Goal: Navigation & Orientation: Find specific page/section

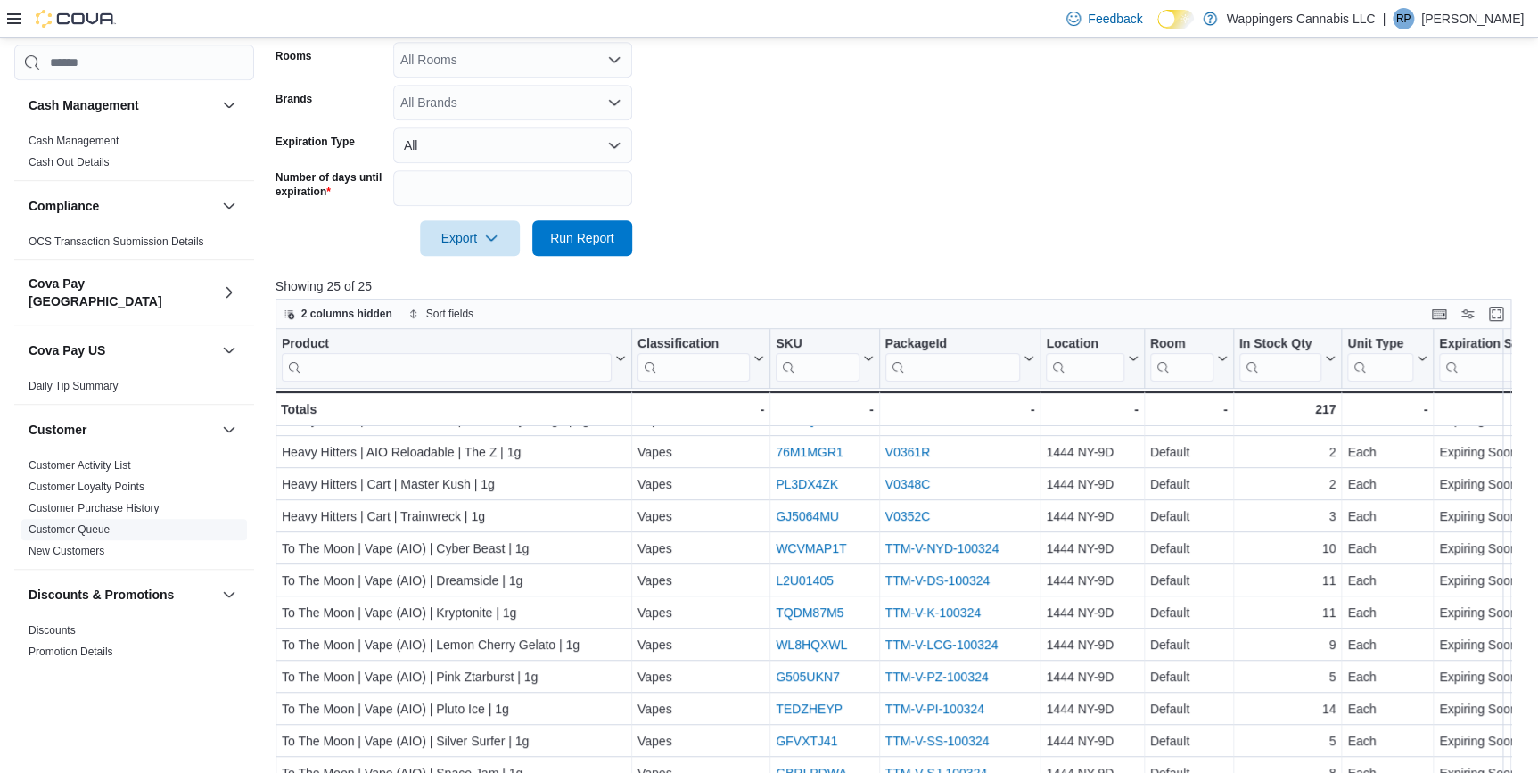
scroll to position [72, 0]
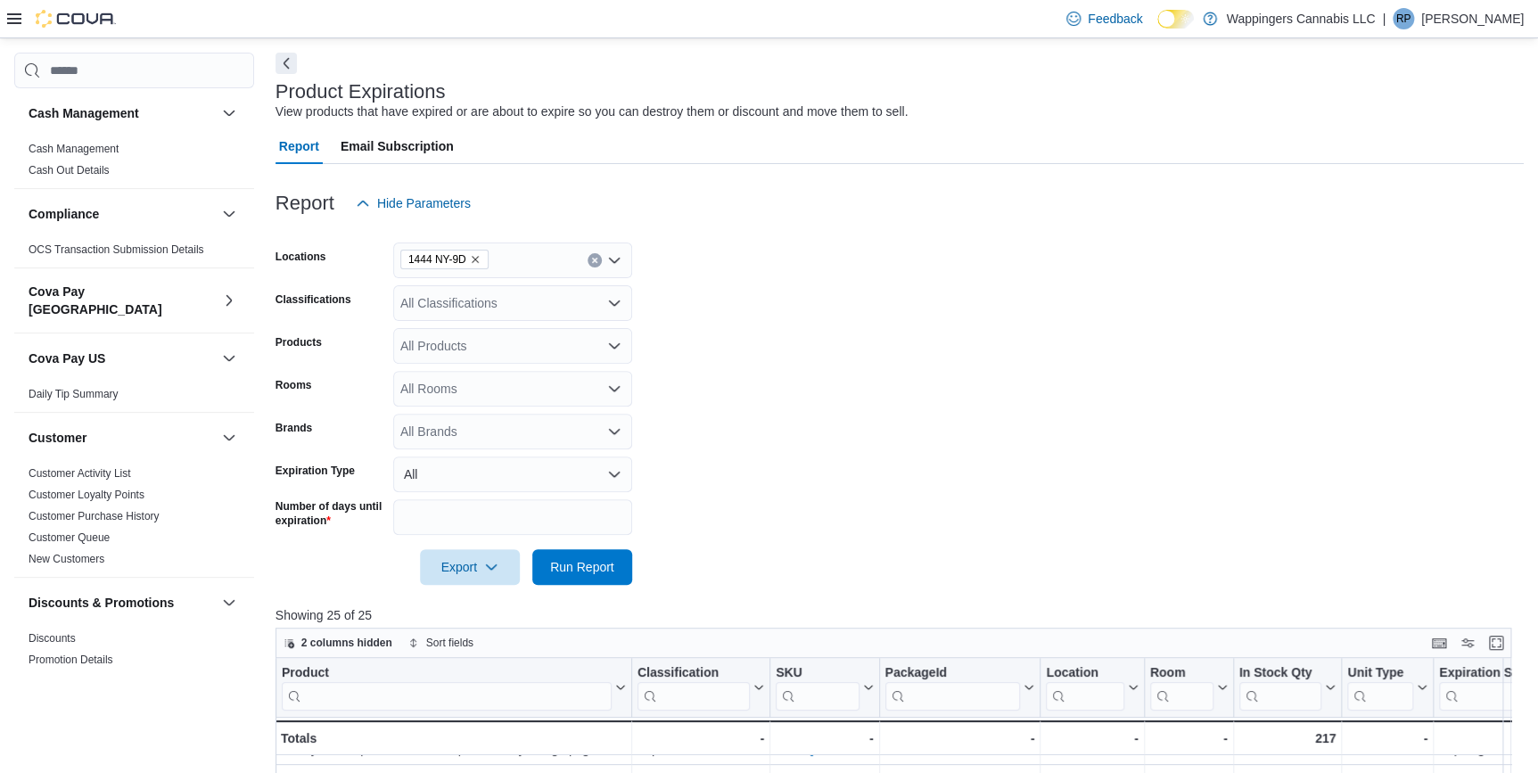
click at [71, 18] on img at bounding box center [76, 19] width 80 height 18
drag, startPoint x: 77, startPoint y: 13, endPoint x: 79, endPoint y: 25, distance: 11.9
click at [77, 14] on img at bounding box center [76, 19] width 80 height 18
click at [79, 15] on img at bounding box center [76, 19] width 80 height 18
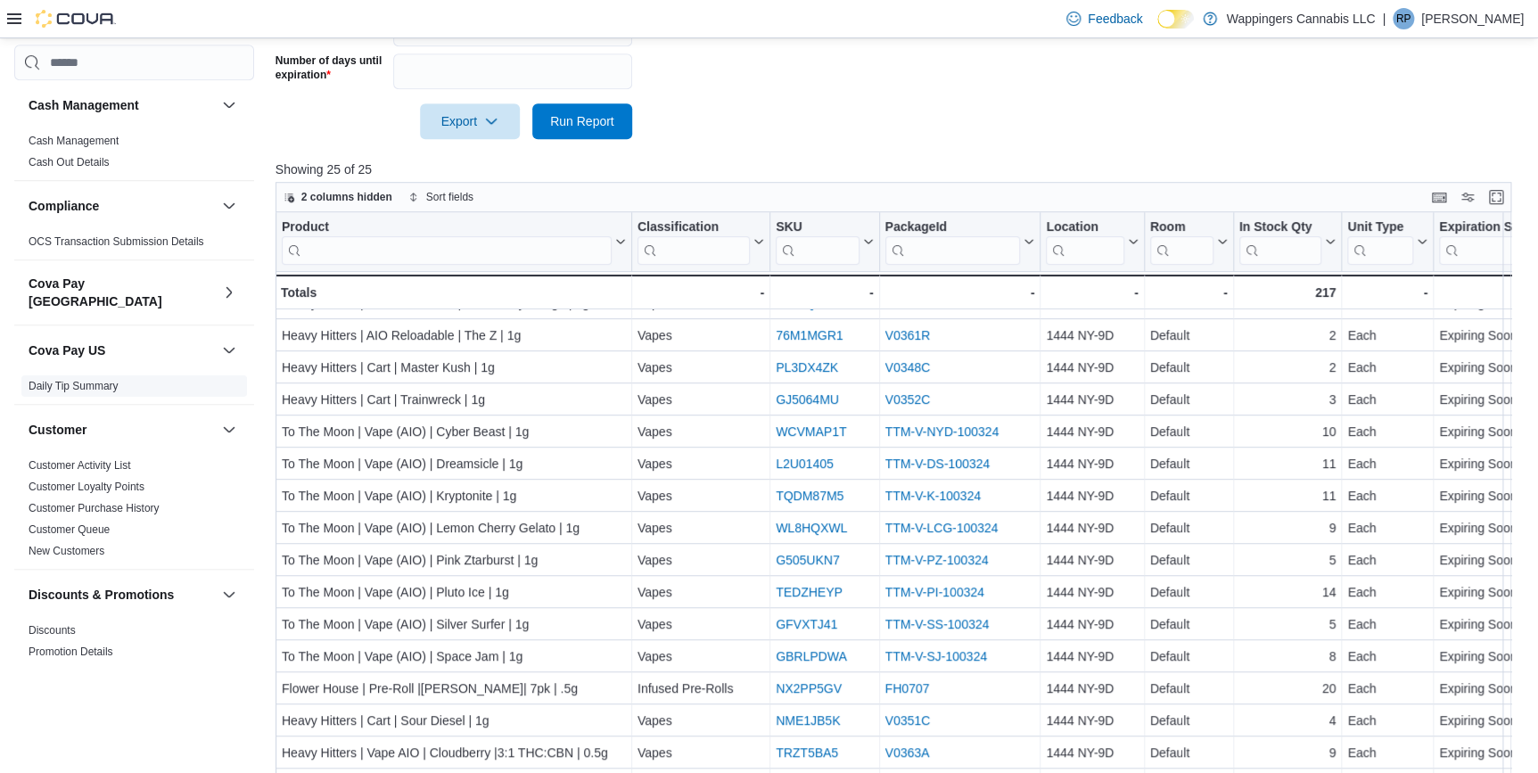
scroll to position [478, 0]
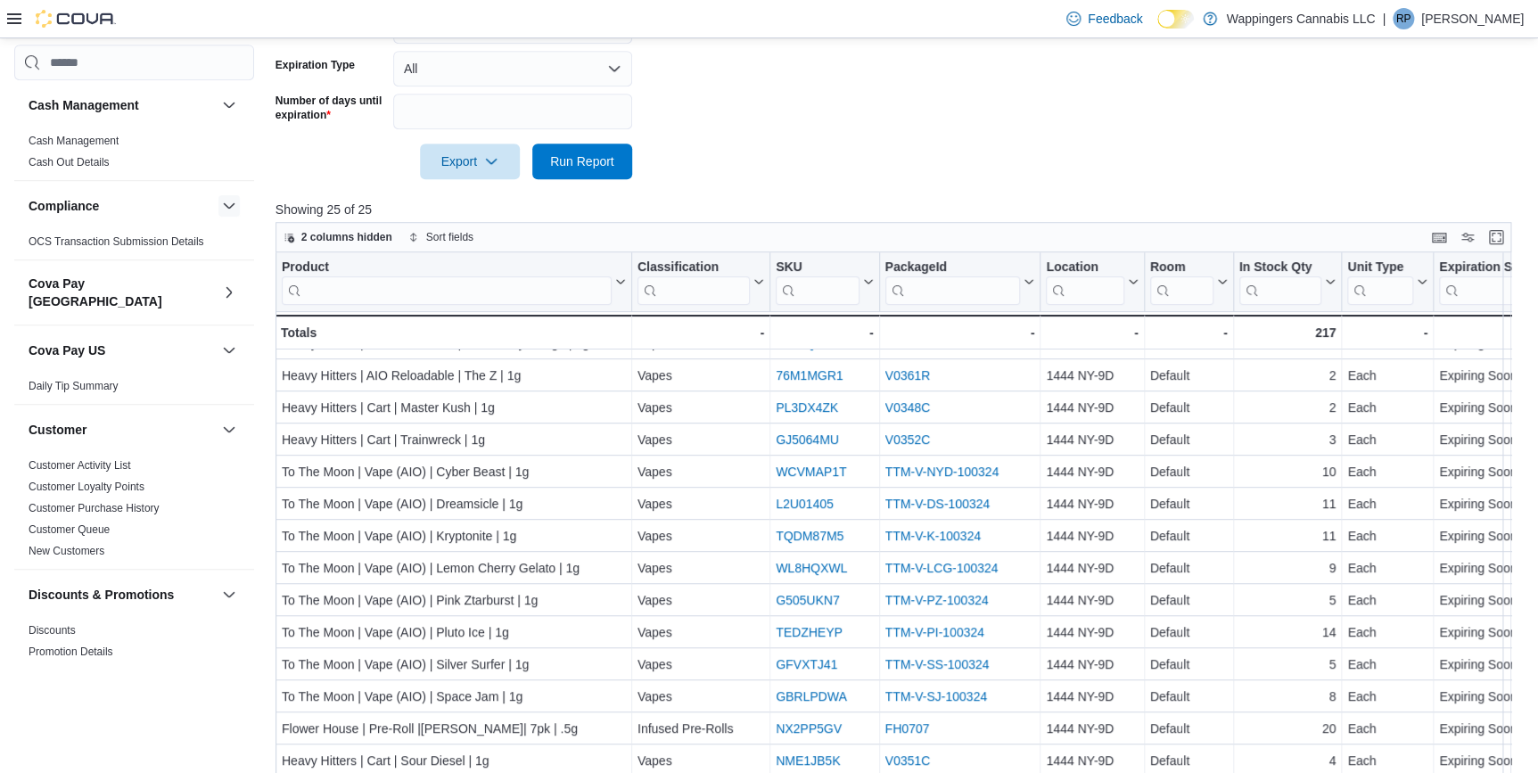
click at [218, 203] on button "button" at bounding box center [228, 205] width 21 height 21
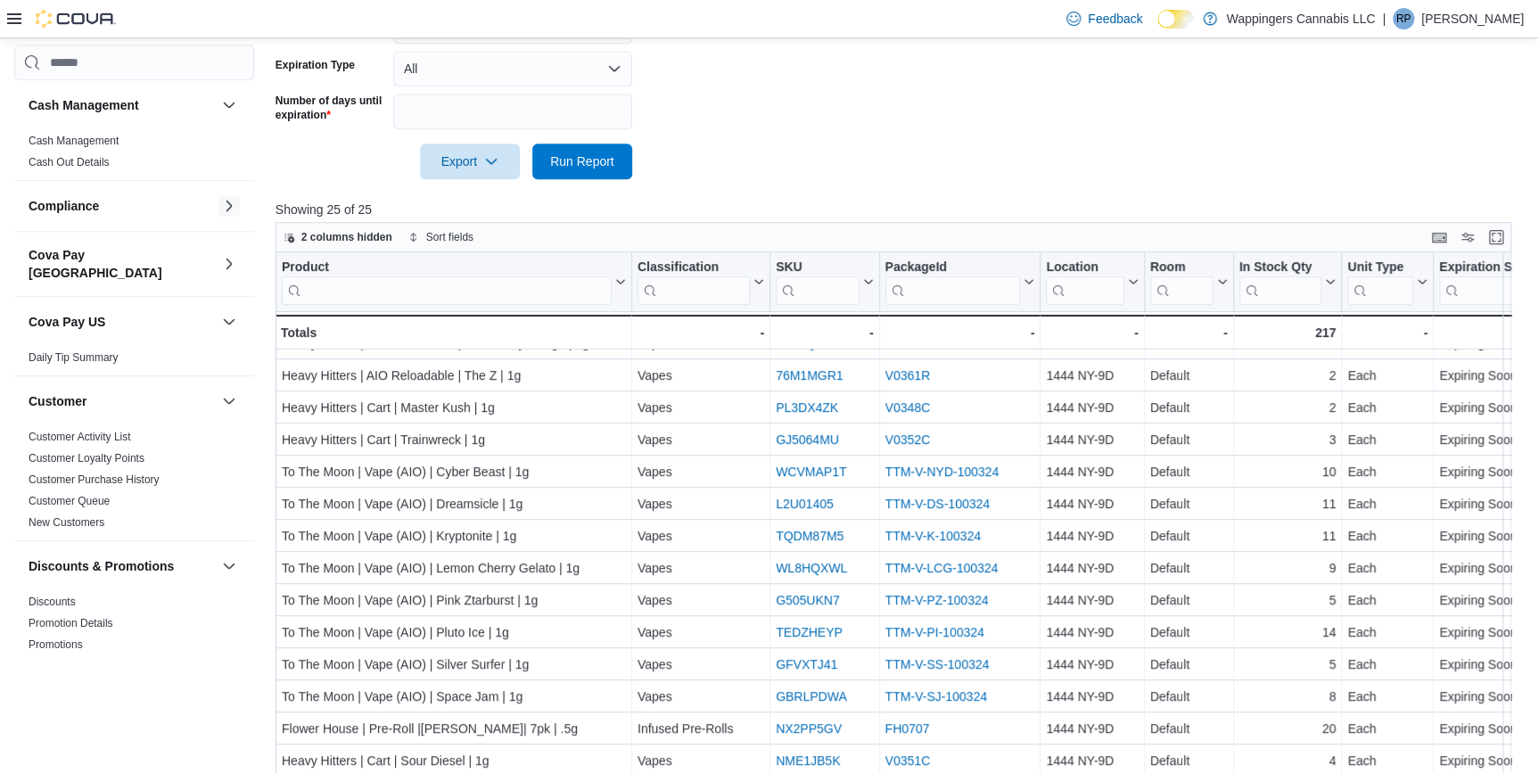
click at [218, 204] on button "button" at bounding box center [228, 205] width 21 height 21
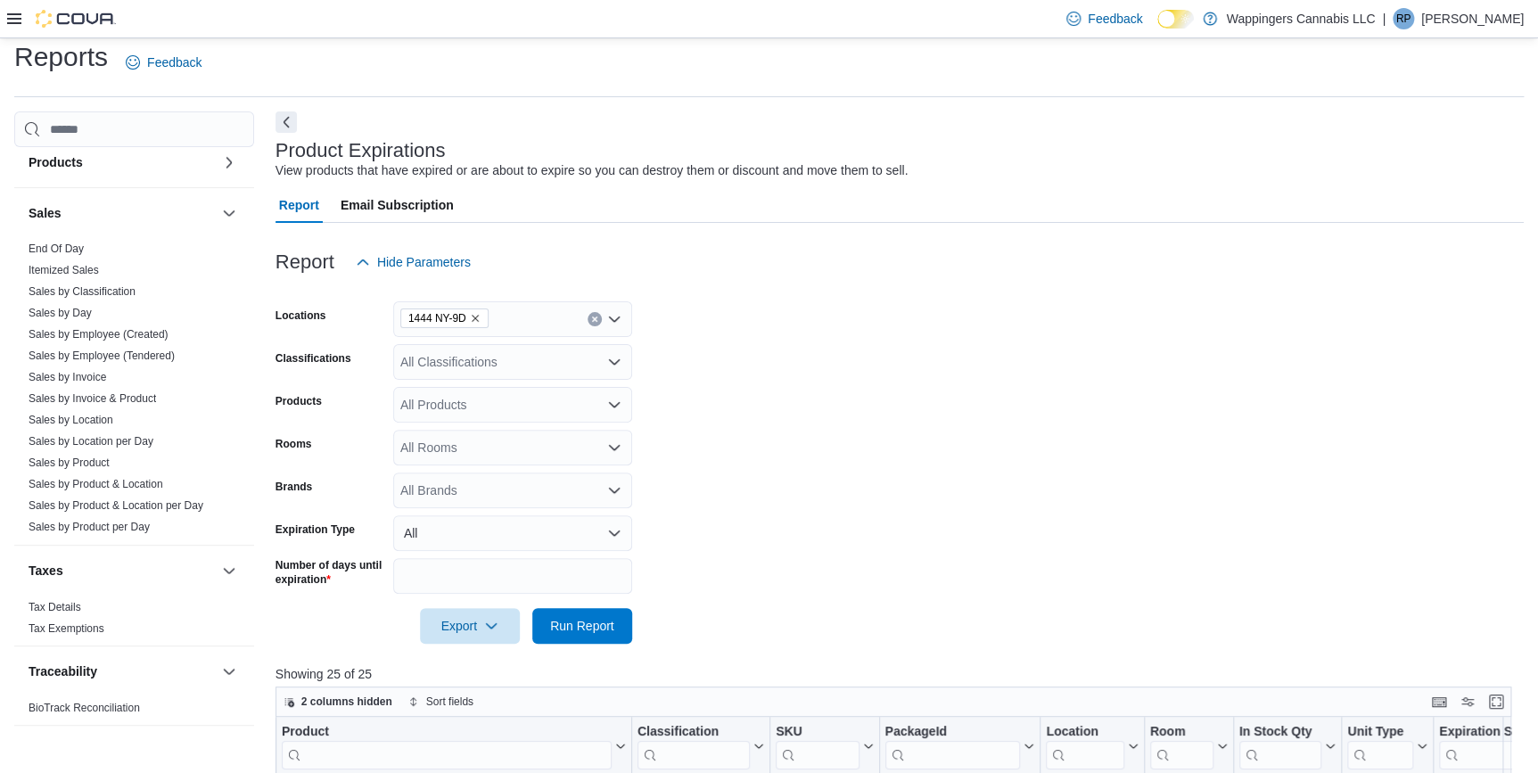
scroll to position [0, 0]
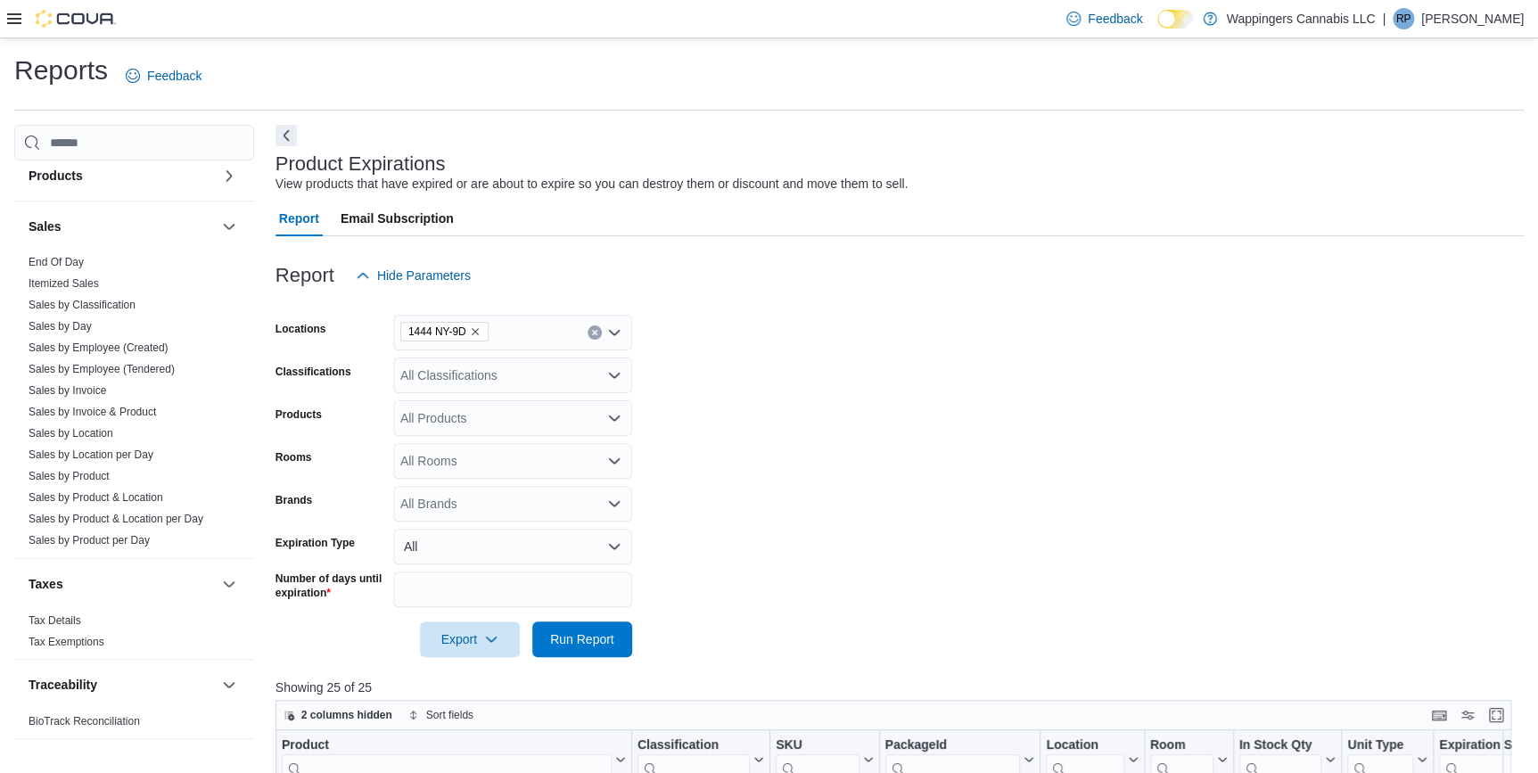
drag, startPoint x: 267, startPoint y: 113, endPoint x: 276, endPoint y: 119, distance: 10.2
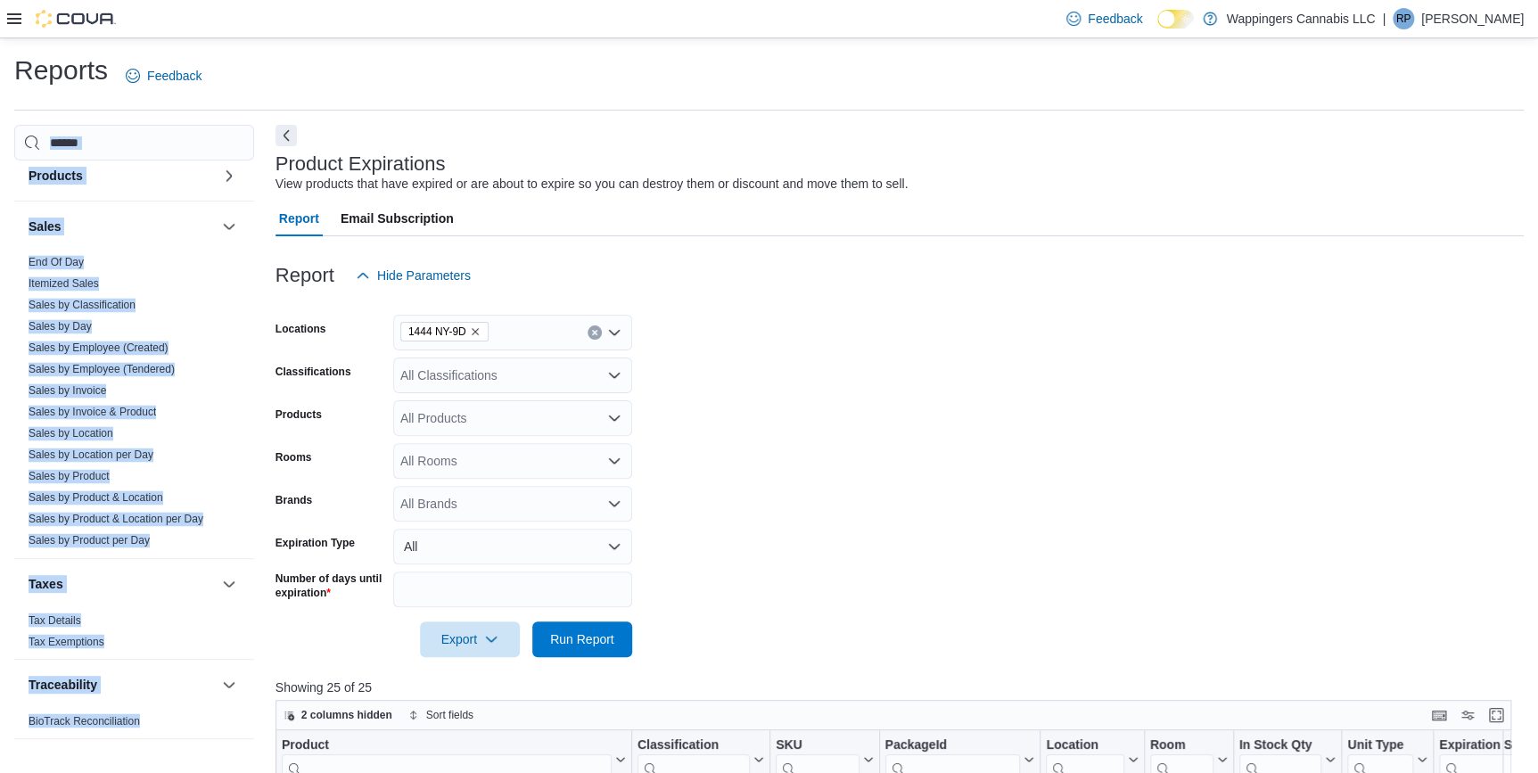
drag, startPoint x: 259, startPoint y: 120, endPoint x: 468, endPoint y: 147, distance: 210.4
click at [468, 147] on div "Reports Feedback Cash Management Cash Management Cash Out Details Compliance OC…" at bounding box center [769, 686] width 1510 height 1266
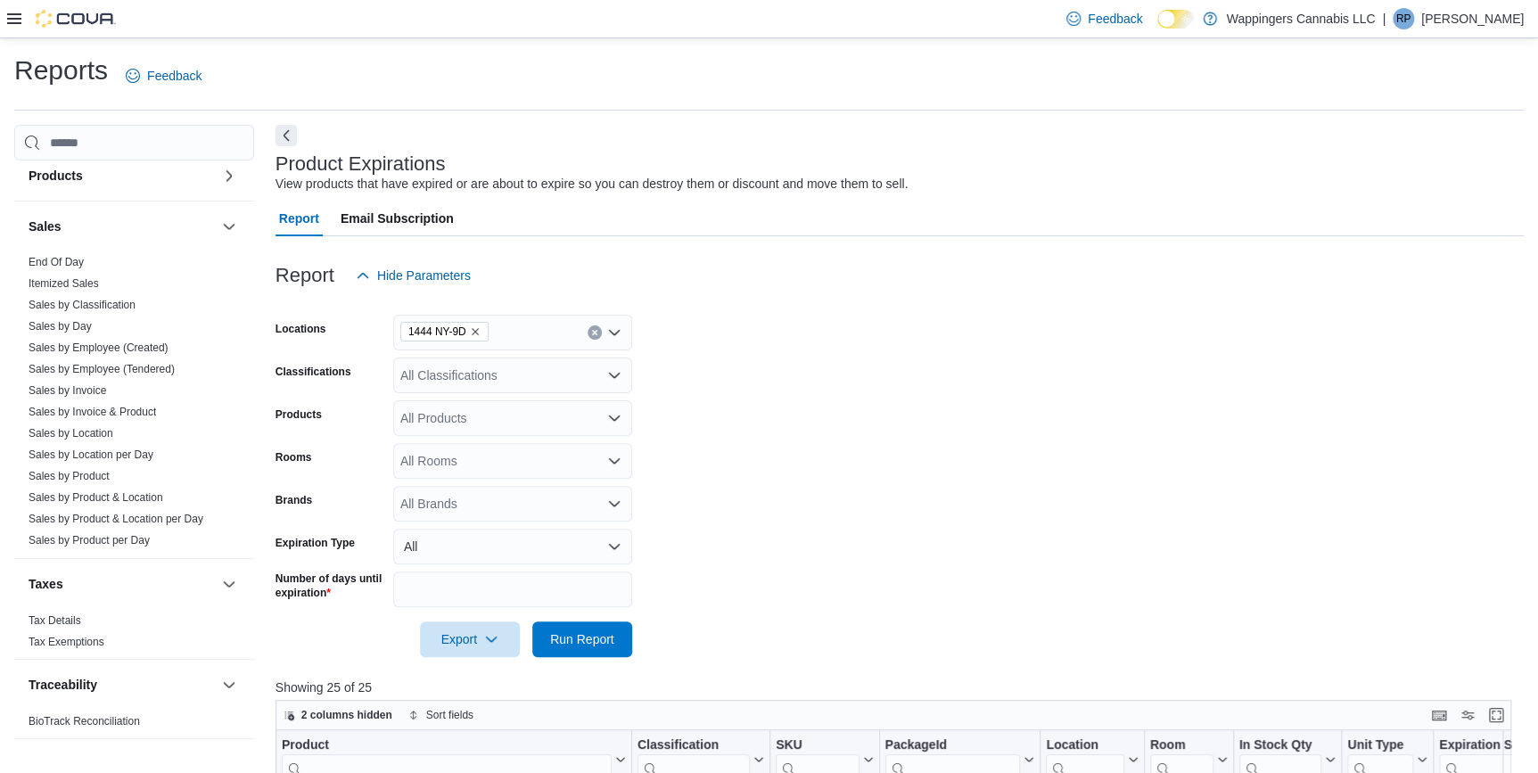
drag, startPoint x: 468, startPoint y: 147, endPoint x: 457, endPoint y: 162, distance: 19.1
click at [457, 162] on div "Product Expirations View products that have expired or are about to expire so y…" at bounding box center [895, 173] width 1239 height 40
drag, startPoint x: 285, startPoint y: 128, endPoint x: 297, endPoint y: 129, distance: 11.7
click at [287, 126] on button "Next" at bounding box center [286, 135] width 21 height 21
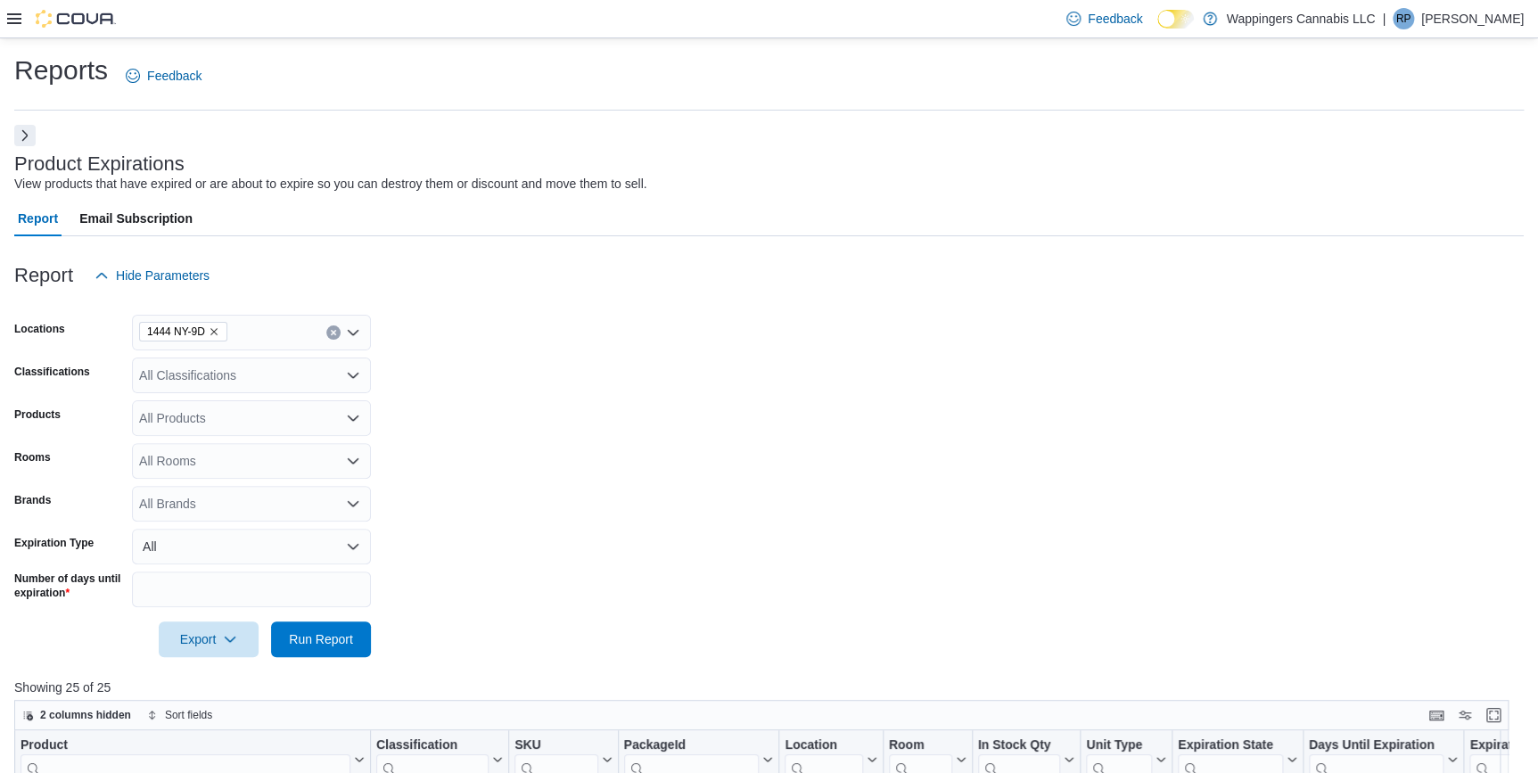
click at [60, 12] on img at bounding box center [76, 19] width 80 height 18
click at [61, 16] on img at bounding box center [76, 19] width 80 height 18
click at [87, 13] on img at bounding box center [76, 19] width 80 height 18
click at [88, 13] on img at bounding box center [76, 19] width 80 height 18
click at [89, 14] on img at bounding box center [76, 19] width 80 height 18
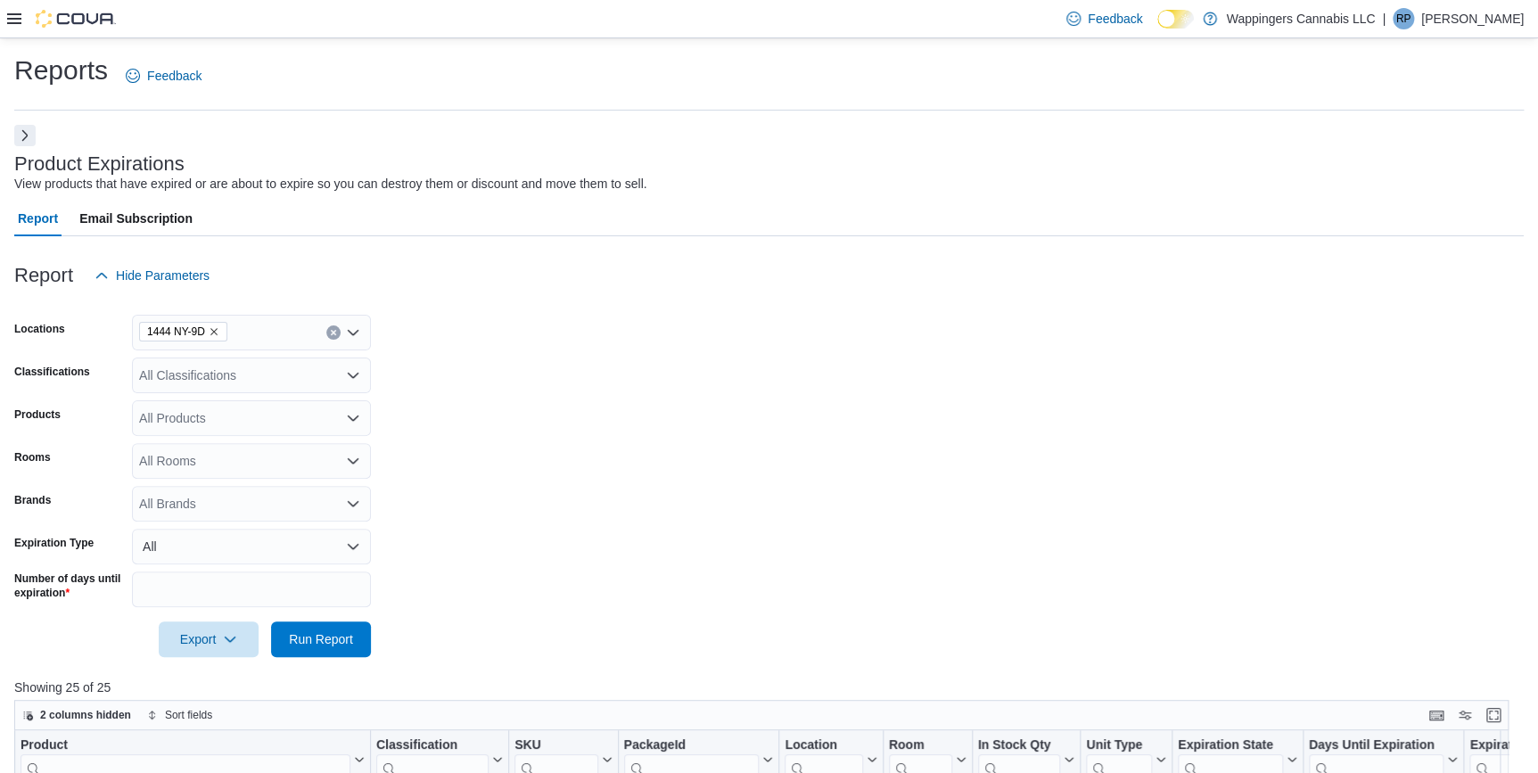
click at [23, 21] on div at bounding box center [61, 19] width 109 height 18
click at [6, 11] on div "Feedback Dark Mode Wappingers Cannabis LLC | RP [PERSON_NAME]" at bounding box center [769, 19] width 1538 height 38
click at [14, 16] on icon at bounding box center [14, 19] width 14 height 14
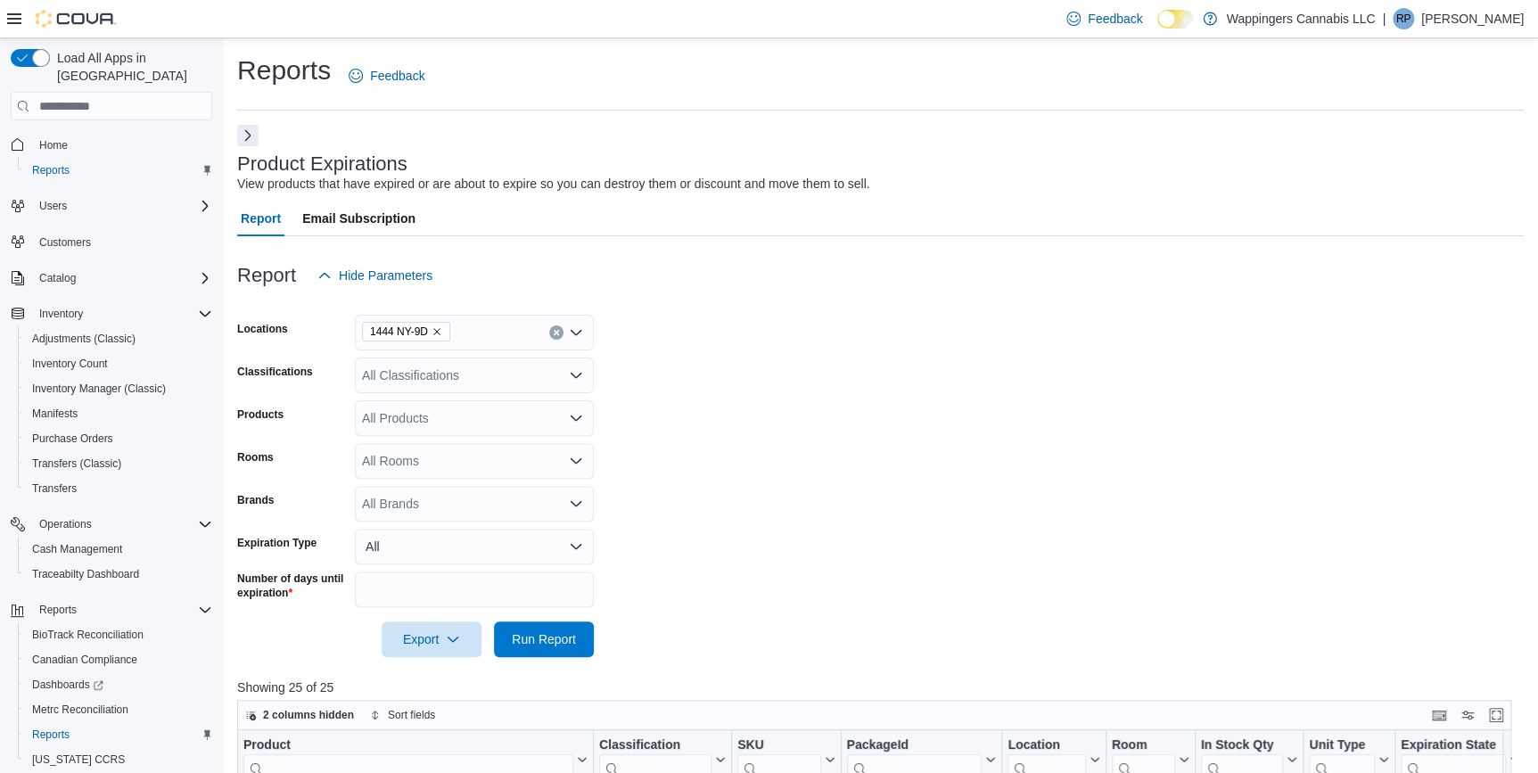
click at [86, 133] on span "Home" at bounding box center [122, 144] width 180 height 22
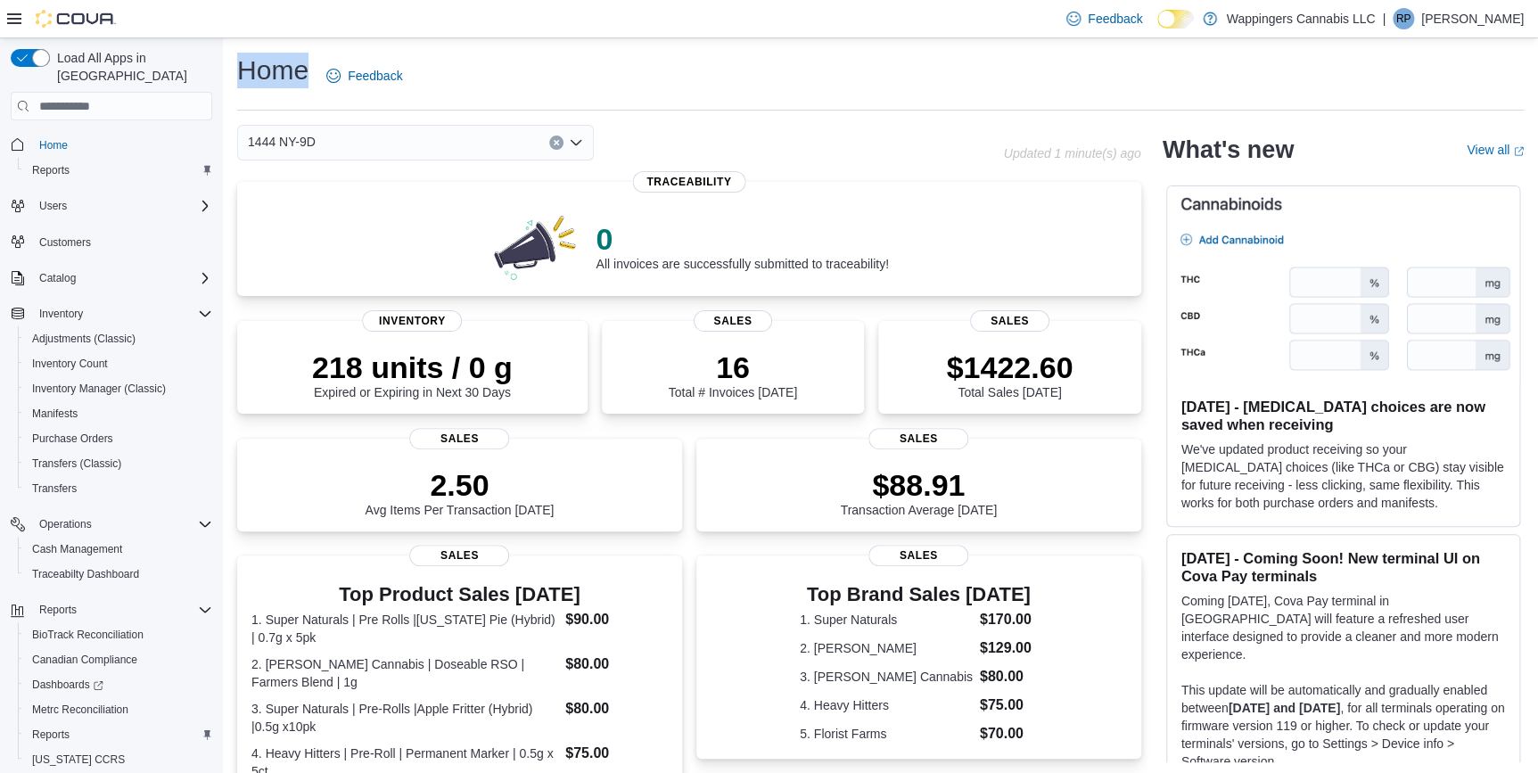
drag, startPoint x: 237, startPoint y: 45, endPoint x: 303, endPoint y: 80, distance: 74.6
click at [303, 80] on div "Home Feedback 1444 NY-9D Updated 1 minute(s) ago 0 All invoices are successfull…" at bounding box center [880, 631] width 1315 height 1187
drag, startPoint x: 303, startPoint y: 80, endPoint x: 240, endPoint y: 98, distance: 65.8
click at [240, 97] on div "Home Feedback" at bounding box center [323, 76] width 173 height 46
click at [227, 60] on div "Home Feedback 1444 NY-9D Updated 1 minute(s) ago 0 All invoices are successfull…" at bounding box center [880, 631] width 1315 height 1187
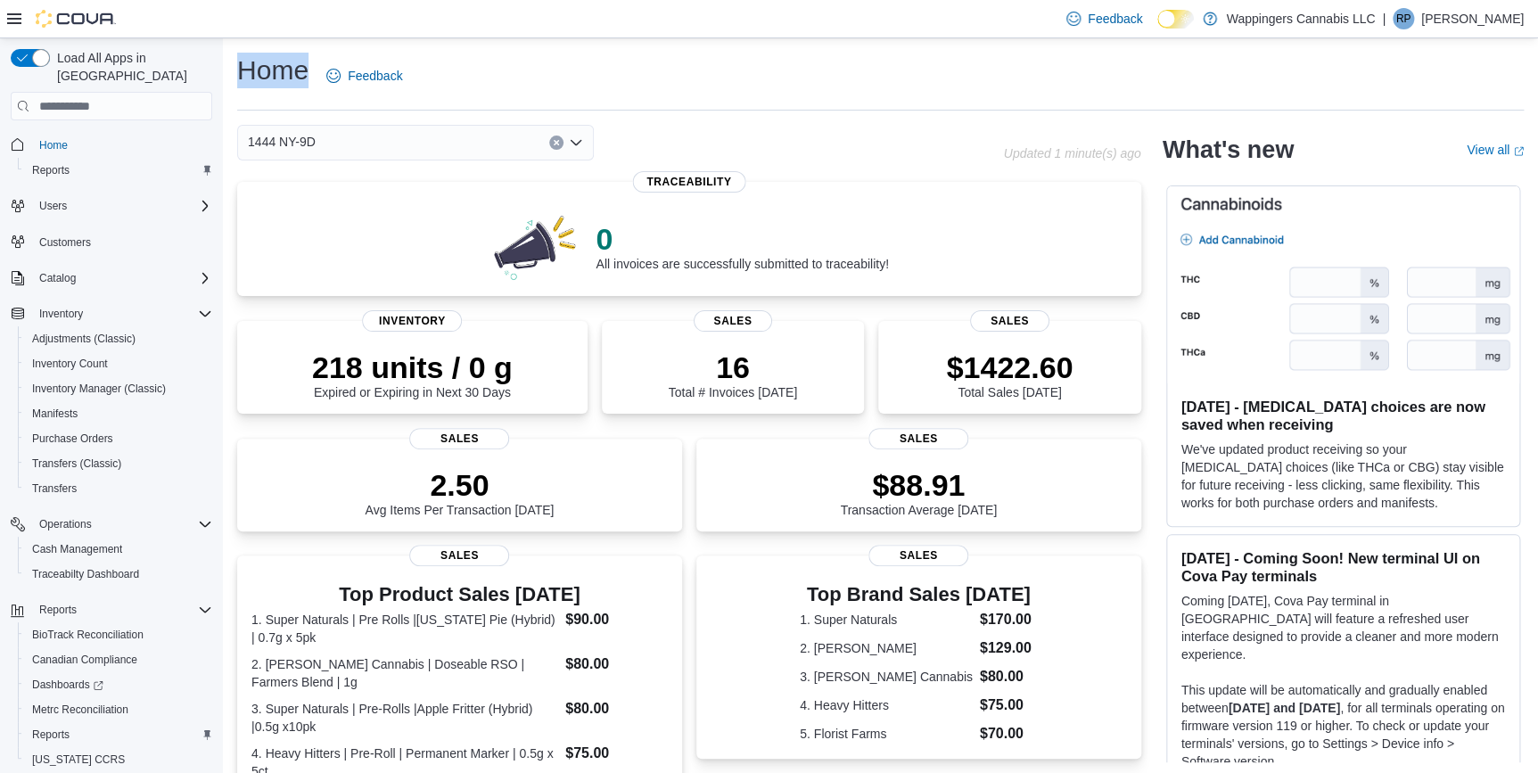
click at [235, 53] on div "Home Feedback 1444 NY-9D Updated 1 minute(s) ago 0 All invoices are successfull…" at bounding box center [880, 631] width 1315 height 1187
click at [309, 53] on div "Home Feedback" at bounding box center [323, 76] width 173 height 46
drag, startPoint x: 237, startPoint y: 45, endPoint x: 308, endPoint y: 82, distance: 79.8
click at [308, 82] on div "Home Feedback 1444 NY-9D Updated 1 minute(s) ago 0 All invoices are successfull…" at bounding box center [880, 631] width 1315 height 1187
drag, startPoint x: 308, startPoint y: 82, endPoint x: 240, endPoint y: 98, distance: 69.6
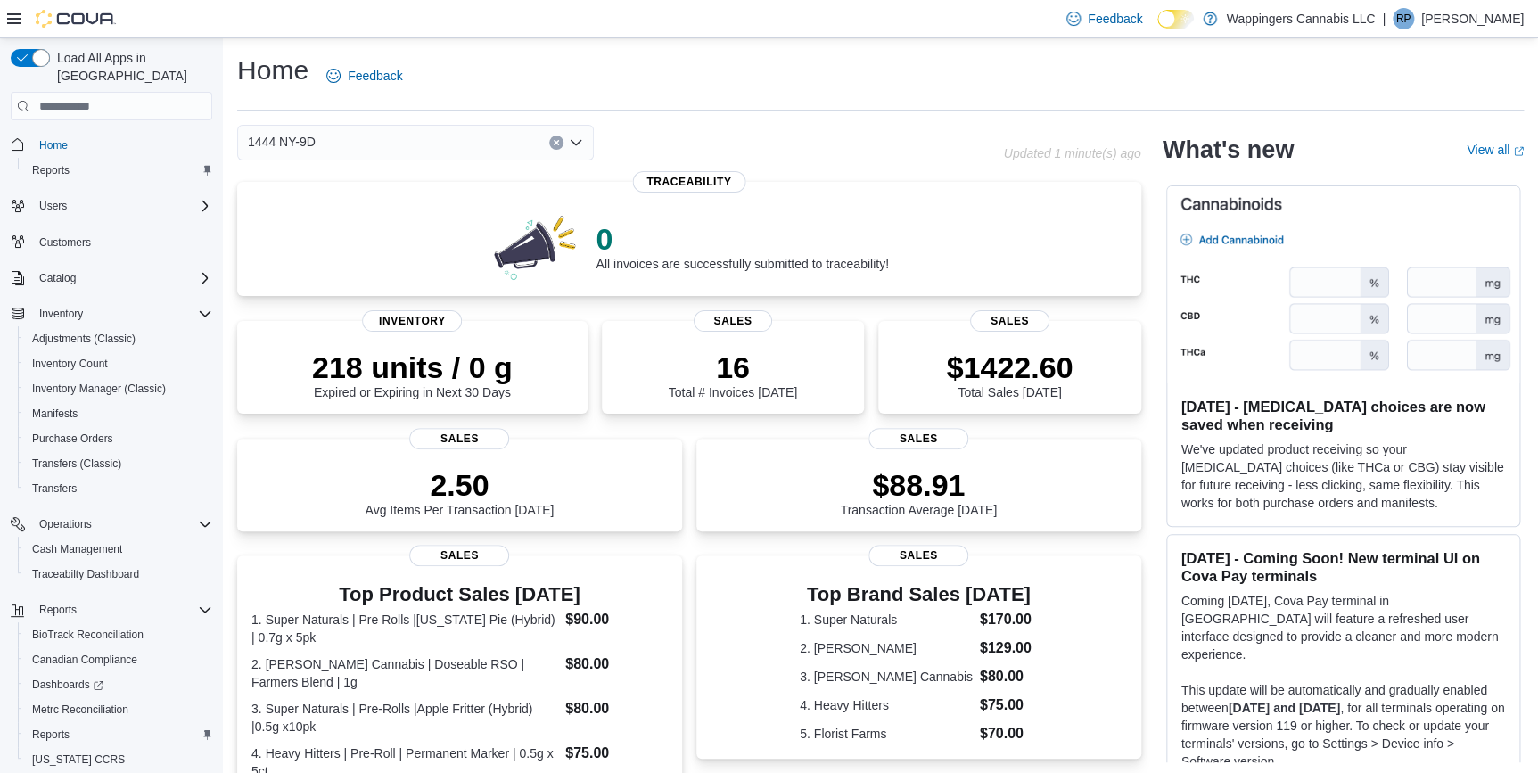
click at [240, 98] on div "Home Feedback" at bounding box center [880, 82] width 1287 height 58
drag, startPoint x: 240, startPoint y: 98, endPoint x: 233, endPoint y: 50, distance: 48.7
click at [233, 49] on div "Home Feedback 1444 NY-9D Updated 1 minute(s) ago 0 All invoices are successfull…" at bounding box center [880, 631] width 1315 height 1187
drag, startPoint x: 234, startPoint y: 44, endPoint x: 238, endPoint y: 69, distance: 25.2
click at [238, 69] on div "Home Feedback 1444 NY-9D Updated 1 minute(s) ago 0 All invoices are successfull…" at bounding box center [880, 631] width 1315 height 1187
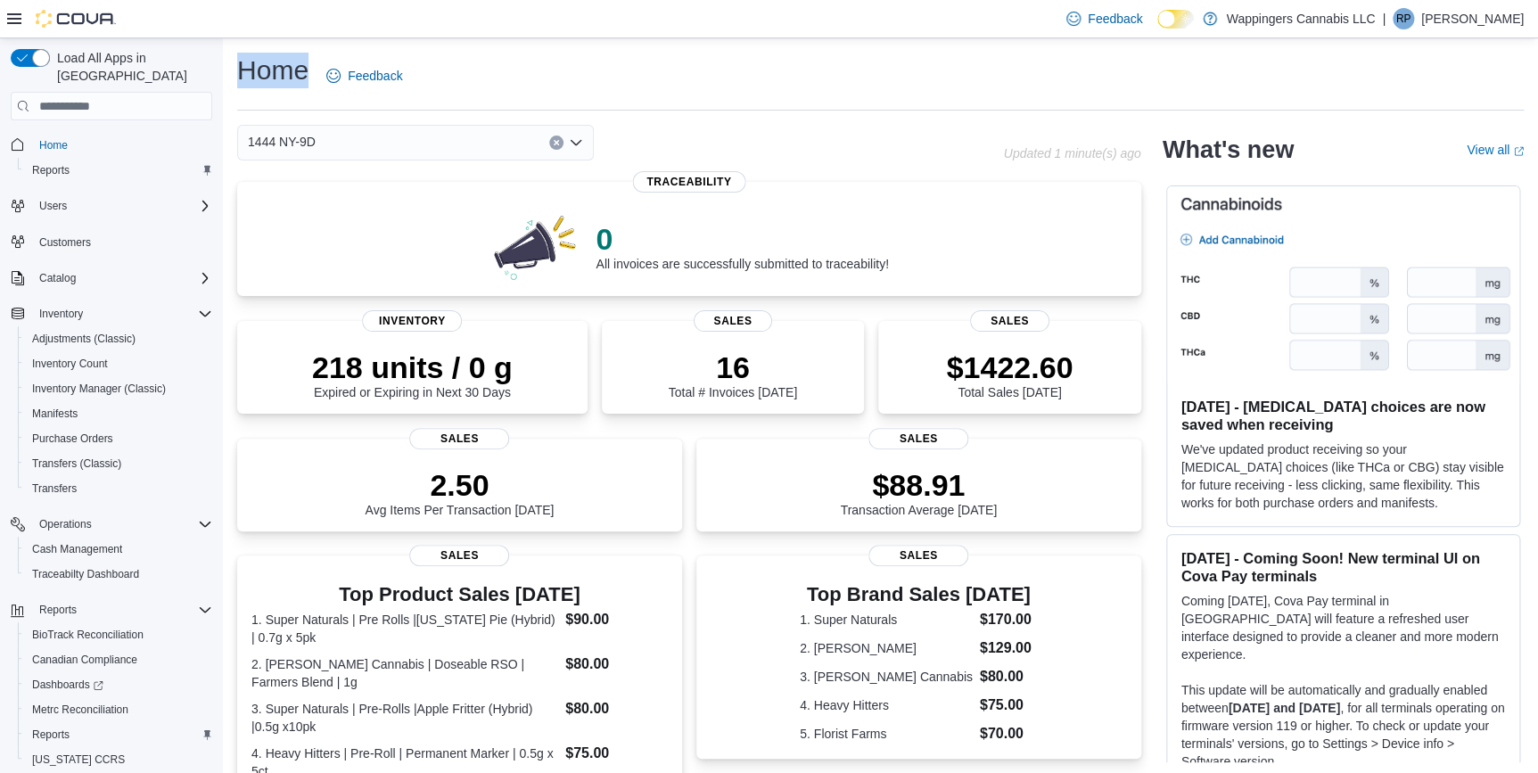
drag, startPoint x: 235, startPoint y: 58, endPoint x: 302, endPoint y: 70, distance: 68.0
click at [302, 70] on div "Home Feedback 1444 NY-9D Updated 1 minute(s) ago 0 All invoices are successfull…" at bounding box center [880, 631] width 1315 height 1187
drag, startPoint x: 302, startPoint y: 70, endPoint x: 234, endPoint y: 85, distance: 70.1
click at [234, 85] on div "Home Feedback 1444 NY-9D Updated 1 minute(s) ago 0 All invoices are successfull…" at bounding box center [880, 631] width 1315 height 1187
click at [481, 63] on div "Home Feedback" at bounding box center [880, 76] width 1287 height 46
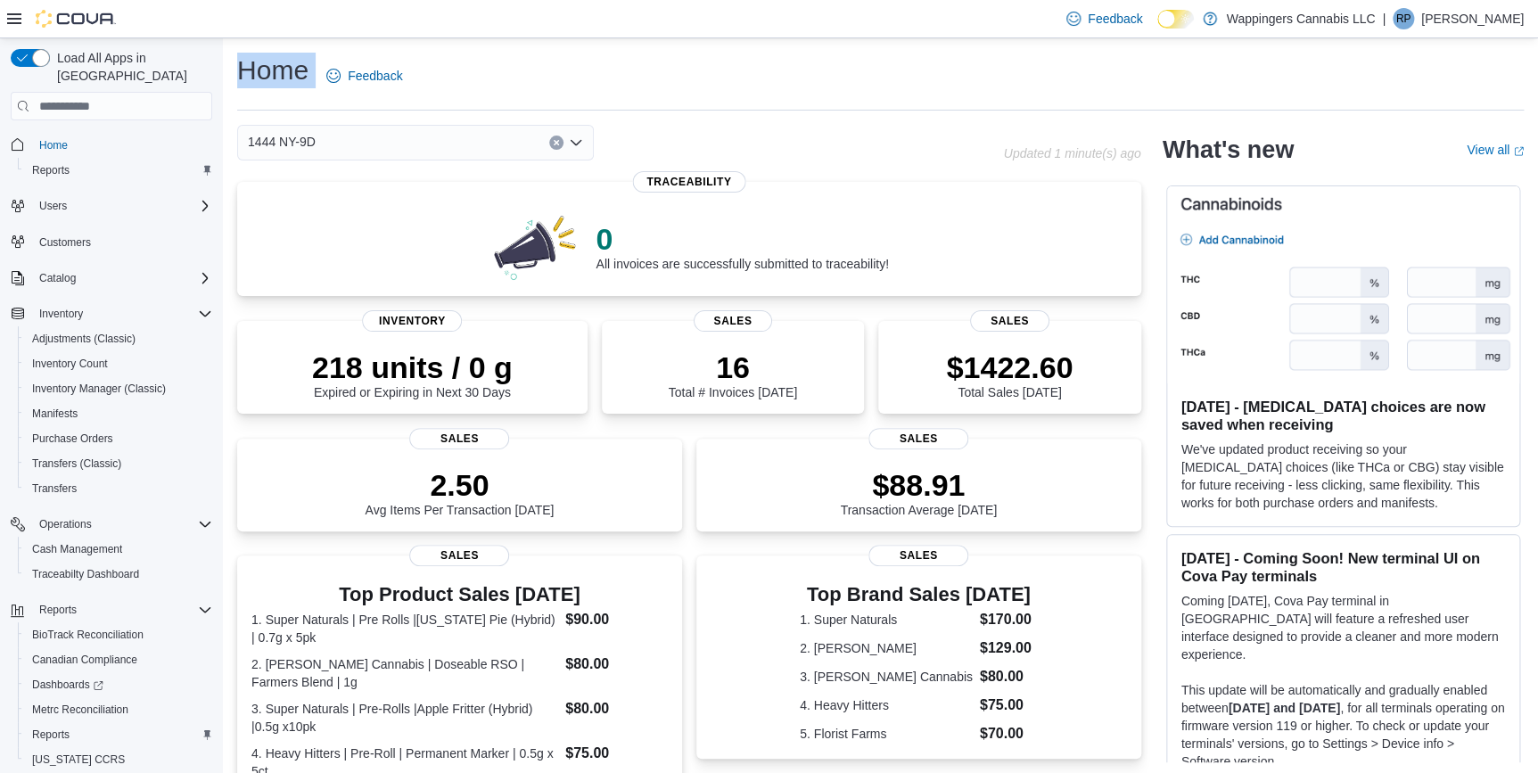
drag, startPoint x: 232, startPoint y: 43, endPoint x: 315, endPoint y: 80, distance: 91.0
click at [315, 80] on div "Home Feedback 1444 NY-9D Updated 1 minute(s) ago 0 All invoices are successfull…" at bounding box center [880, 631] width 1315 height 1187
drag, startPoint x: 315, startPoint y: 80, endPoint x: 260, endPoint y: 96, distance: 56.7
click at [260, 96] on div "Home Feedback" at bounding box center [323, 76] width 173 height 46
click at [230, 53] on div "Home Feedback 1444 NY-9D Updated 1 minute(s) ago 0 All invoices are successfull…" at bounding box center [880, 631] width 1315 height 1187
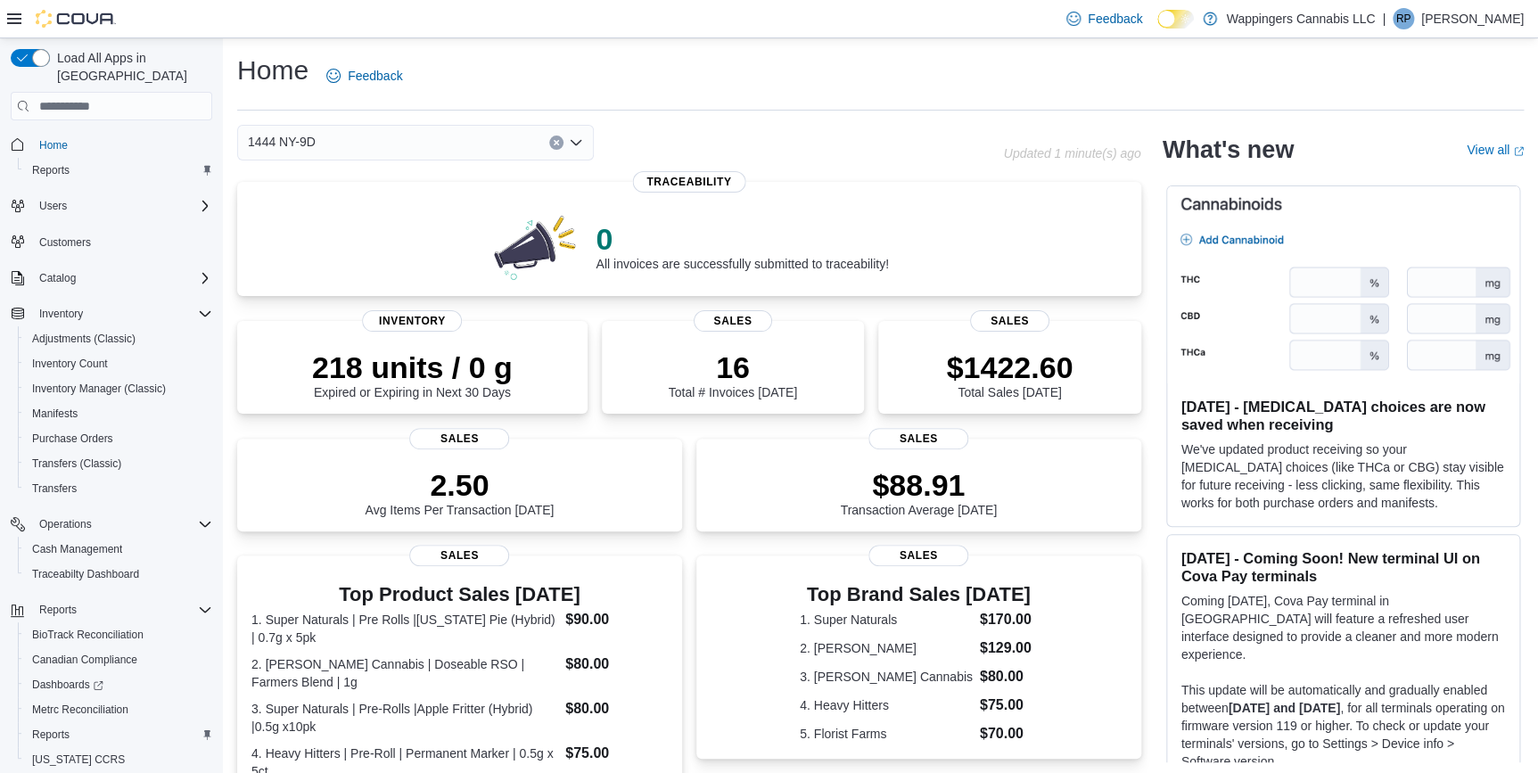
click at [445, 56] on div "Home Feedback" at bounding box center [880, 76] width 1287 height 46
drag, startPoint x: 234, startPoint y: 47, endPoint x: 312, endPoint y: 70, distance: 81.8
click at [312, 70] on div "Home Feedback 1444 NY-9D Updated 1 minute(s) ago 0 All invoices are successfull…" at bounding box center [880, 631] width 1315 height 1187
drag, startPoint x: 312, startPoint y: 70, endPoint x: 294, endPoint y: 62, distance: 19.6
click at [294, 62] on h1 "Home" at bounding box center [272, 71] width 71 height 36
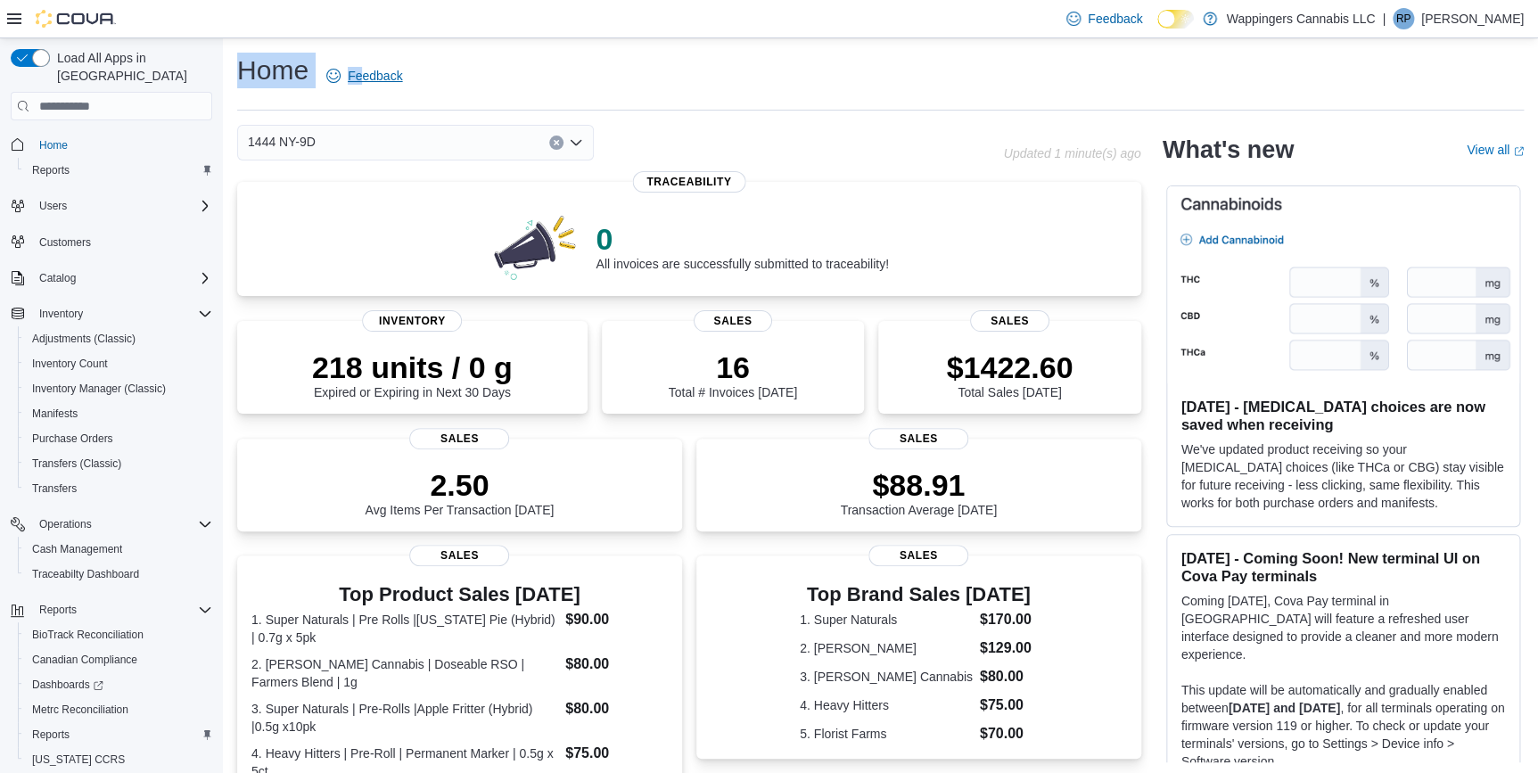
drag, startPoint x: 232, startPoint y: 53, endPoint x: 365, endPoint y: 90, distance: 138.0
click at [365, 90] on div "Home Feedback 1444 NY-9D Updated 1 minute(s) ago 0 All invoices are successfull…" at bounding box center [880, 631] width 1315 height 1187
click at [232, 97] on div "Home Feedback 1444 NY-9D Updated 1 minute(s) ago 0 All invoices are successfull…" at bounding box center [880, 631] width 1315 height 1187
click at [234, 93] on div "Home Feedback 1444 NY-9D Updated 1 minute(s) ago 0 All invoices are successfull…" at bounding box center [880, 631] width 1315 height 1187
drag, startPoint x: 228, startPoint y: 41, endPoint x: 317, endPoint y: 96, distance: 104.2
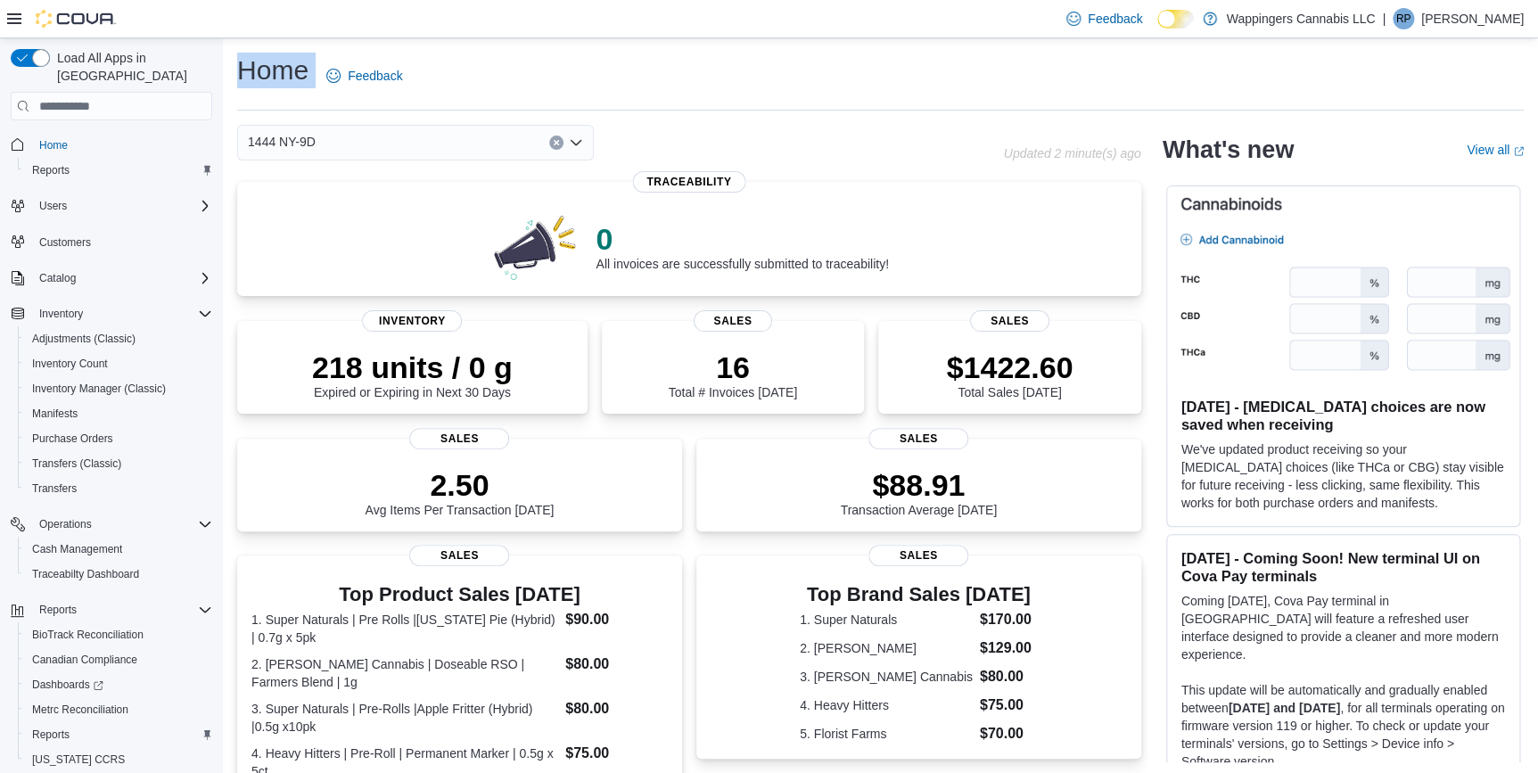
click at [317, 96] on div "Home Feedback 1444 NY-9D Updated 2 minute(s) ago 0 All invoices are successfull…" at bounding box center [880, 631] width 1315 height 1187
click at [557, 102] on div "Home Feedback" at bounding box center [880, 82] width 1287 height 58
drag, startPoint x: 228, startPoint y: 50, endPoint x: 369, endPoint y: 98, distance: 148.9
click at [369, 98] on div "Home Feedback 1444 NY-9D Updated 2 minute(s) ago 0 All invoices are successfull…" at bounding box center [880, 631] width 1315 height 1187
drag, startPoint x: 369, startPoint y: 98, endPoint x: 528, endPoint y: 73, distance: 160.7
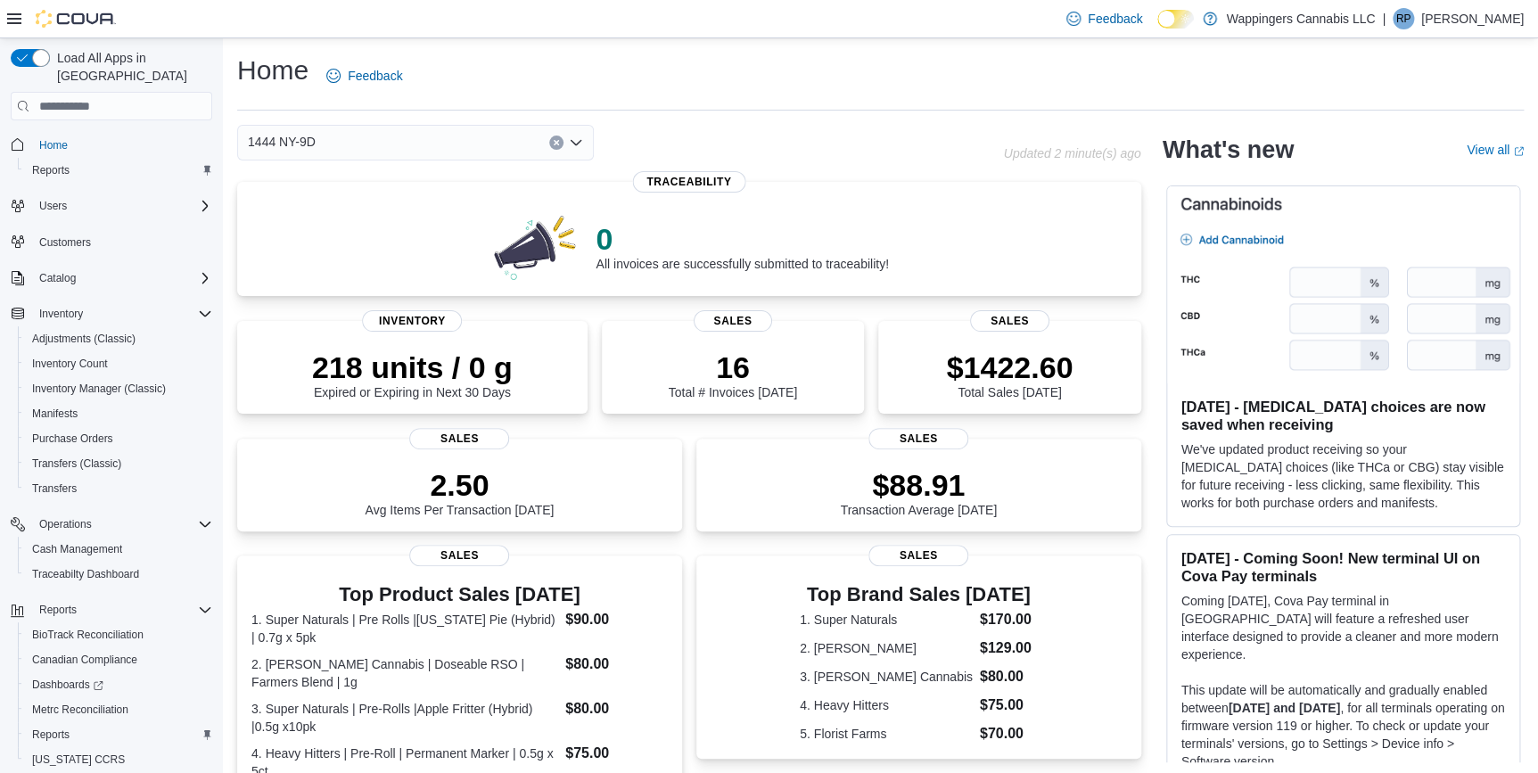
click at [528, 73] on div "Home Feedback" at bounding box center [880, 76] width 1287 height 46
drag, startPoint x: 233, startPoint y: 49, endPoint x: 315, endPoint y: 89, distance: 91.3
click at [315, 89] on div "Home Feedback 1444 NY-9D Updated 2 minute(s) ago 0 All invoices are successfull…" at bounding box center [880, 631] width 1315 height 1187
drag, startPoint x: 315, startPoint y: 89, endPoint x: 517, endPoint y: 64, distance: 203.9
click at [517, 64] on div "Home Feedback" at bounding box center [880, 76] width 1287 height 46
